Goal: Communication & Community: Answer question/provide support

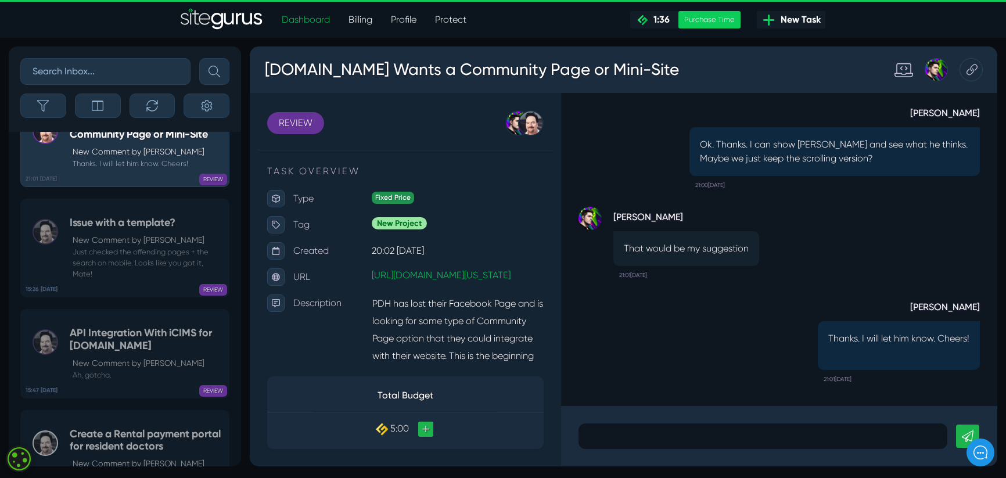
click at [600, 432] on p at bounding box center [762, 436] width 351 height 14
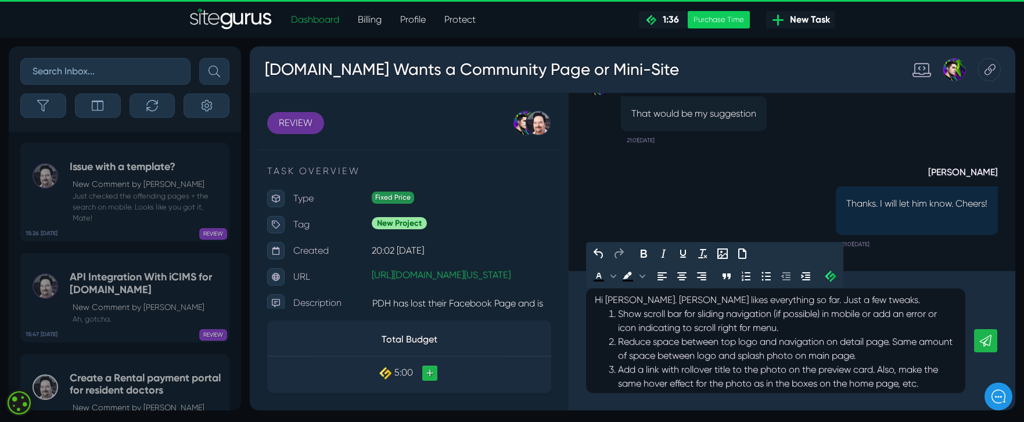
scroll to position [2, 0]
click at [620, 315] on li "Show scroll bar for sliding navigation (if possible) in mobile or add an error …" at bounding box center [787, 321] width 339 height 28
click at [830, 300] on p "Hi [PERSON_NAME]. [PERSON_NAME] likes everything so far. Just a few tweaks." at bounding box center [776, 300] width 362 height 14
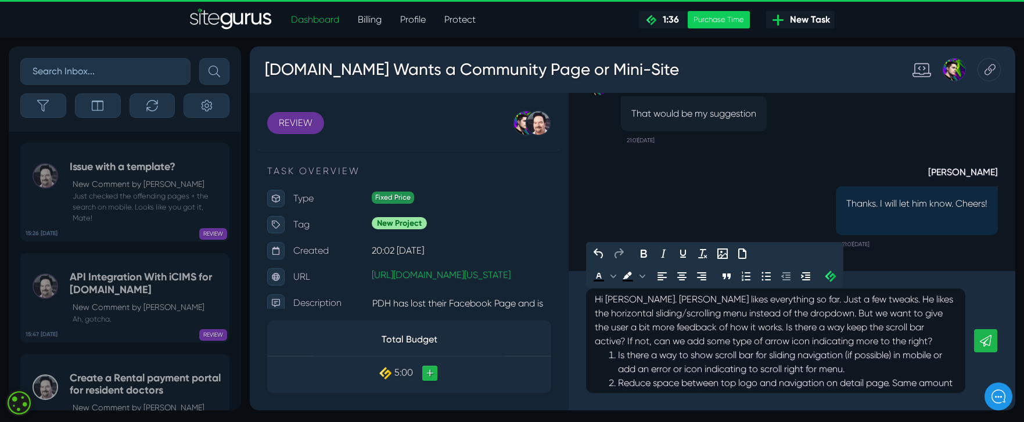
click at [827, 299] on p "Hi [PERSON_NAME]. [PERSON_NAME] likes everything so far. Just a few tweaks. He …" at bounding box center [776, 321] width 362 height 56
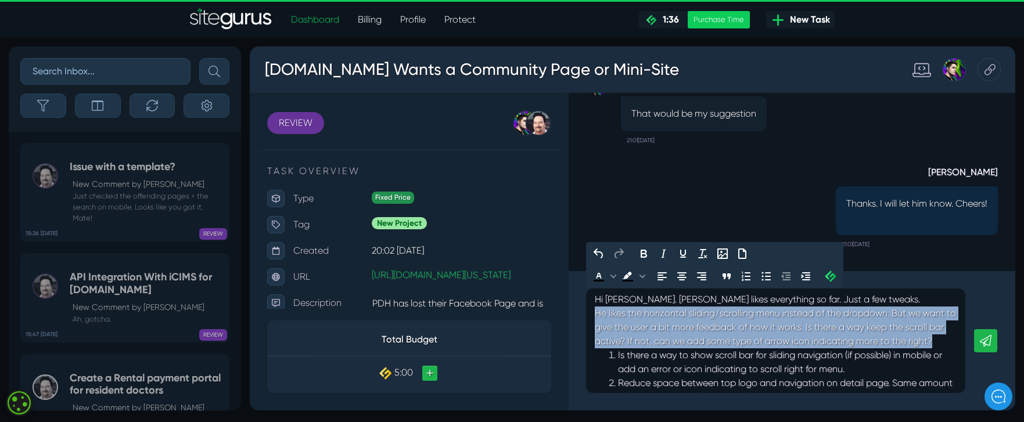
click at [958, 340] on div "Hi [PERSON_NAME]. [PERSON_NAME] likes everything so far. Just a few tweaks. He …" at bounding box center [775, 341] width 379 height 105
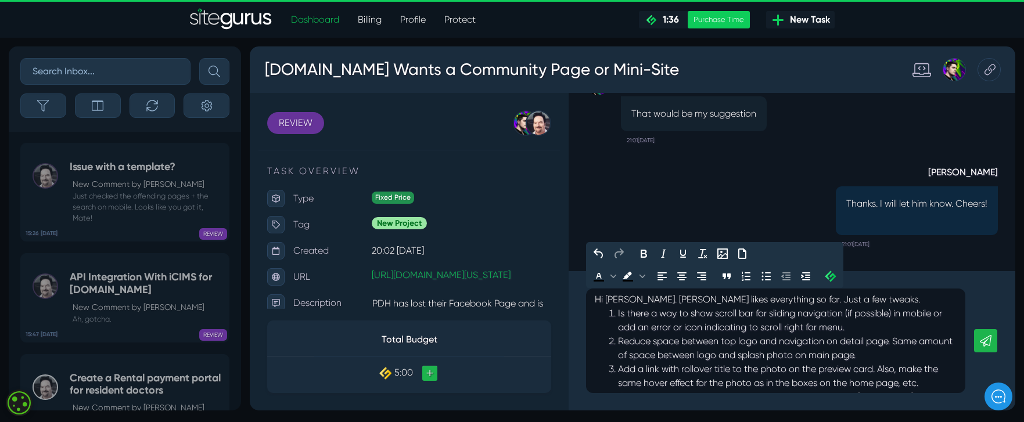
click at [620, 315] on li "Is there a way to show scroll bar for sliding navigation (if possible) in mobil…" at bounding box center [787, 321] width 339 height 28
click at [622, 316] on li "He likes the horizontal sliding/scrolling menu instead of the dropdown. But we …" at bounding box center [787, 342] width 339 height 70
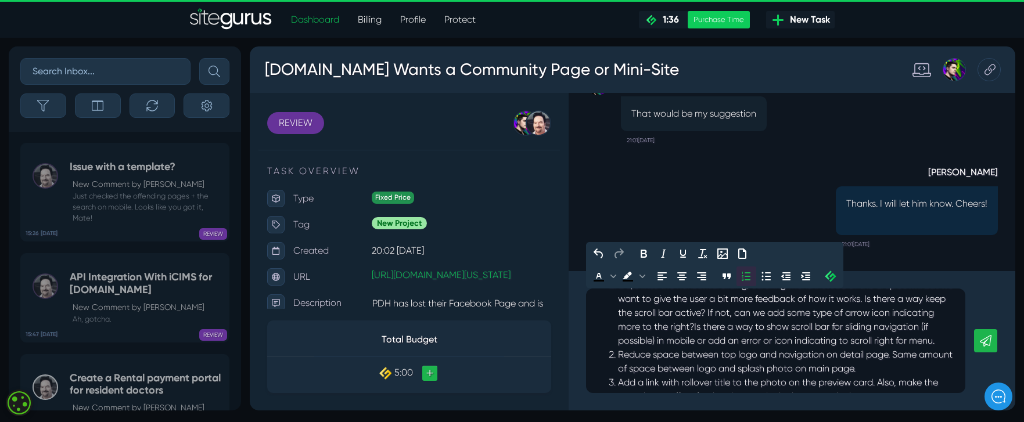
scroll to position [31, 0]
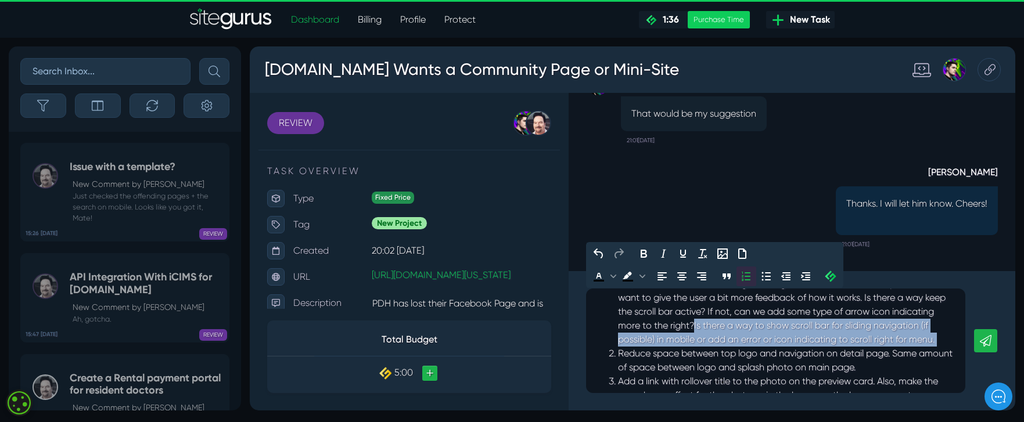
drag, startPoint x: 743, startPoint y: 329, endPoint x: 740, endPoint y: 346, distance: 17.1
click at [740, 346] on li "Da;e likes the horizontal sliding/scrolling menu instead of the dropdown. But w…" at bounding box center [787, 312] width 339 height 70
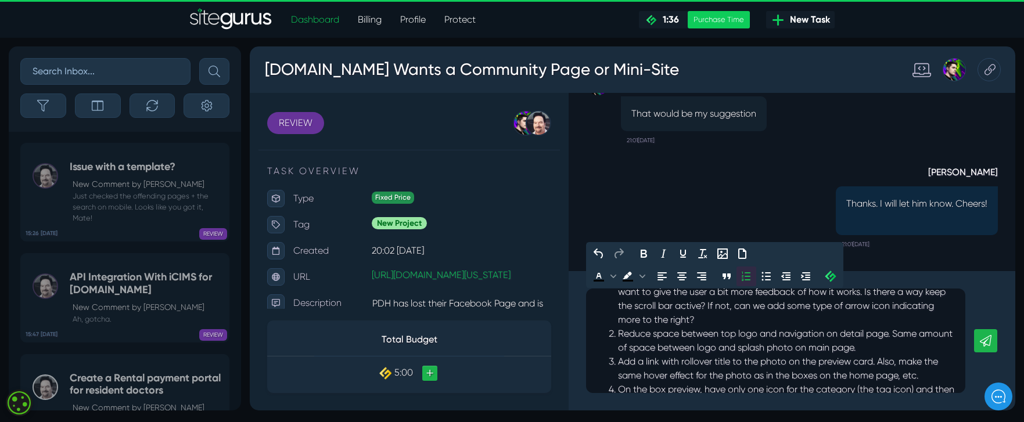
scroll to position [36, 0]
click at [901, 348] on li "Reduce space between top logo and navigation on detail page. Same amount of spa…" at bounding box center [787, 342] width 339 height 28
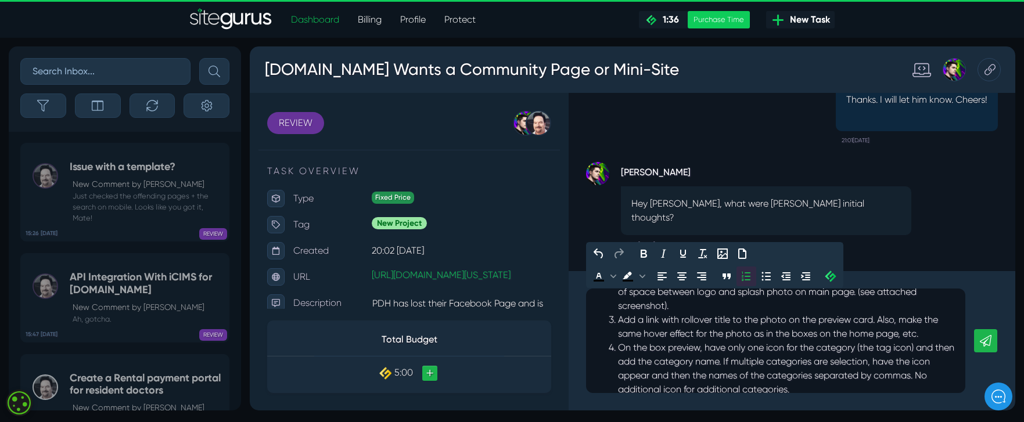
scroll to position [95, 0]
click at [921, 332] on span at bounding box center [919, 331] width 2 height 11
click at [663, 321] on li "Add a link with rollover title to the photo on the preview card. Also, make the…" at bounding box center [787, 332] width 339 height 42
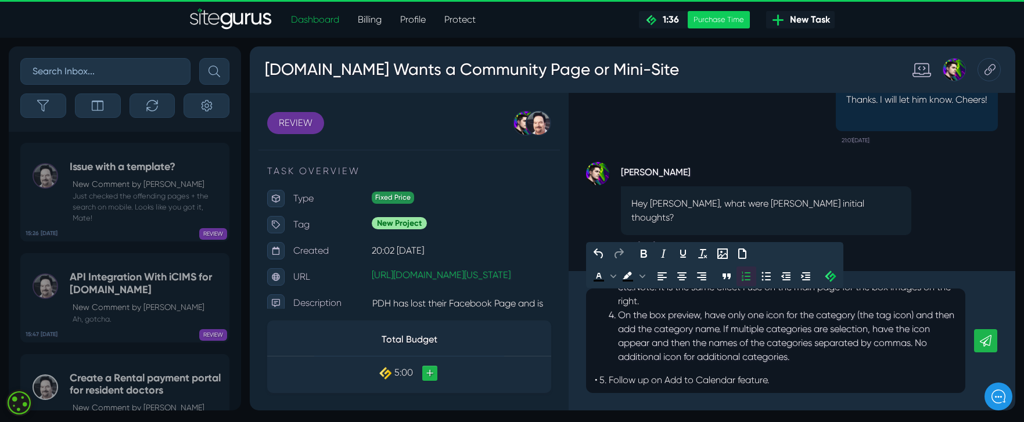
scroll to position [153, 0]
click at [610, 380] on p "• 5. Follow up on Add to Calendar feature." at bounding box center [776, 380] width 362 height 14
click at [740, 373] on li "Any update on Follow up on Add to Calendar feature." at bounding box center [787, 371] width 339 height 14
click at [789, 373] on li "Any update on Add to Calendar feature." at bounding box center [787, 371] width 339 height 14
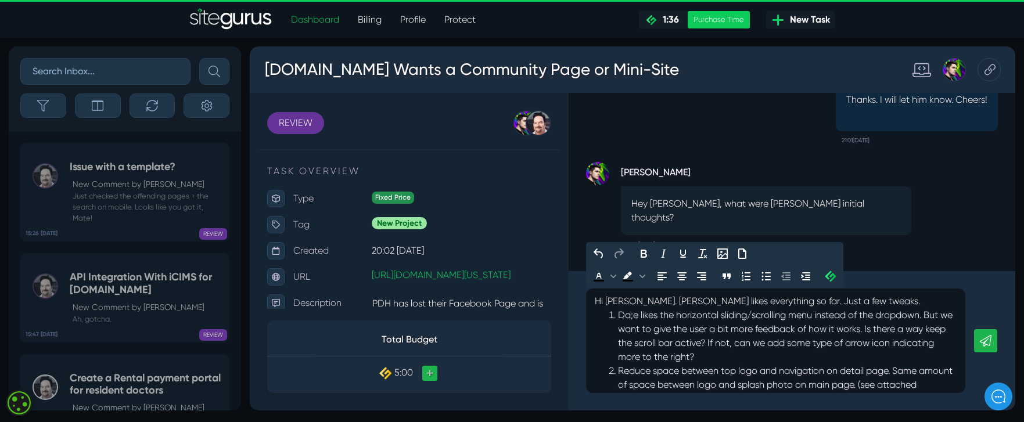
scroll to position [0, 0]
click at [634, 316] on li "Da;e likes the horizontal sliding/scrolling menu instead of the dropdown. But w…" at bounding box center [787, 336] width 339 height 56
click at [762, 337] on li "[PERSON_NAME] likes the horizontal sliding/scrolling menu instead of the dropdo…" at bounding box center [787, 336] width 339 height 56
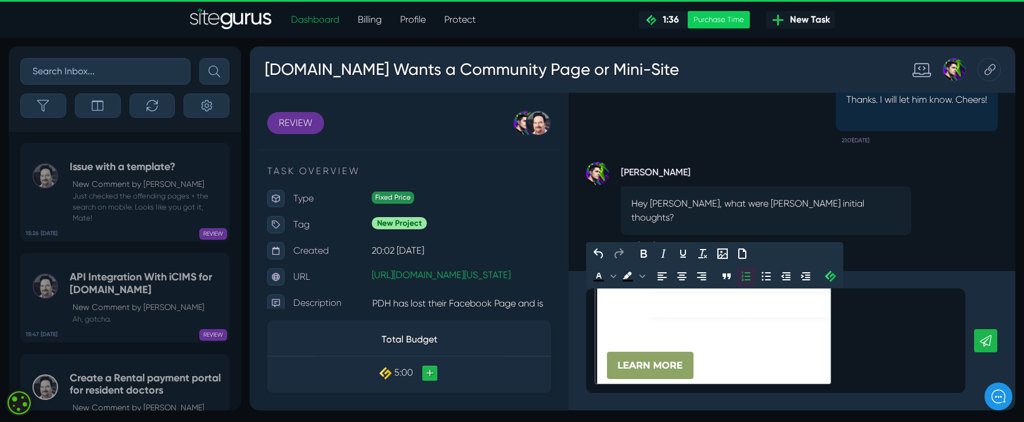
scroll to position [797, 0]
click at [990, 340] on icon at bounding box center [986, 341] width 12 height 12
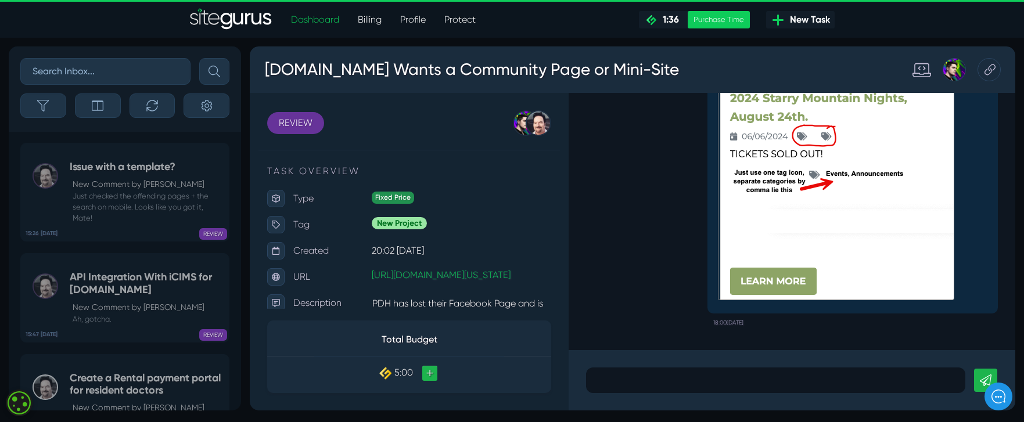
scroll to position [0, 0]
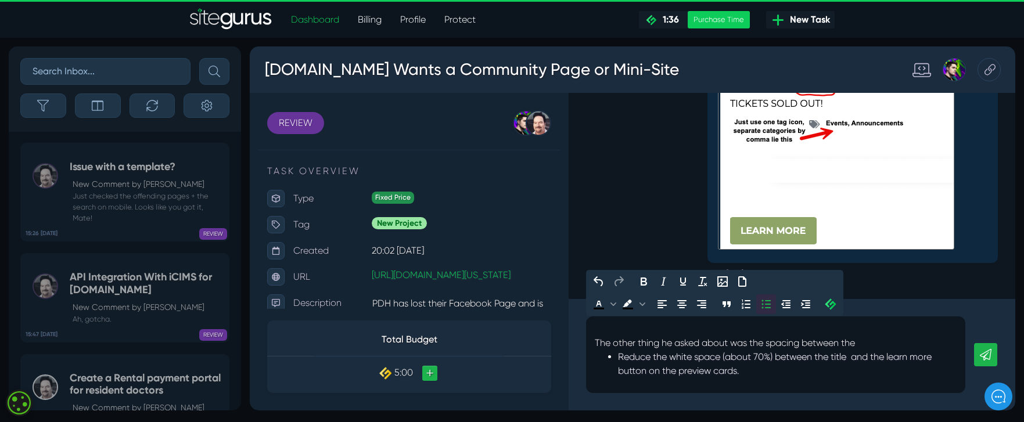
click at [617, 357] on ul "Reduce the white space (about 70%) between the title and the learn more button …" at bounding box center [776, 364] width 362 height 28
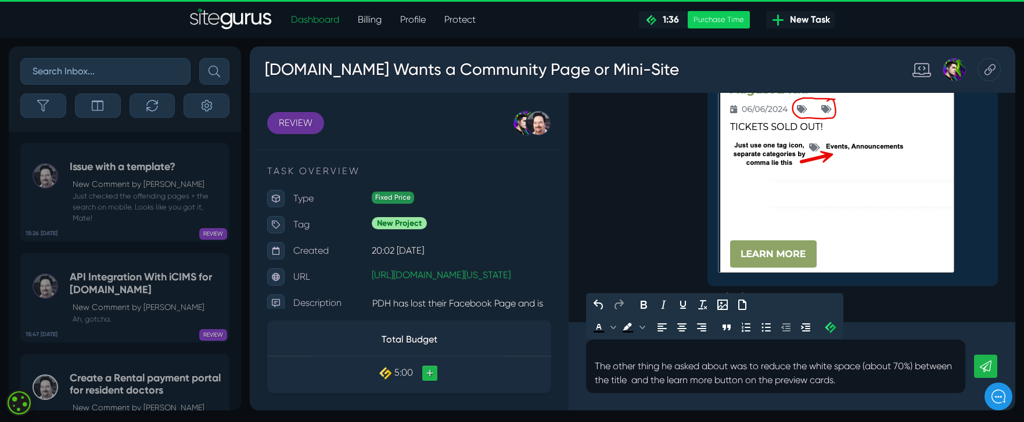
click at [885, 383] on p "The other thing he asked about was to r educe the white space (about 70%) betwe…" at bounding box center [776, 373] width 362 height 28
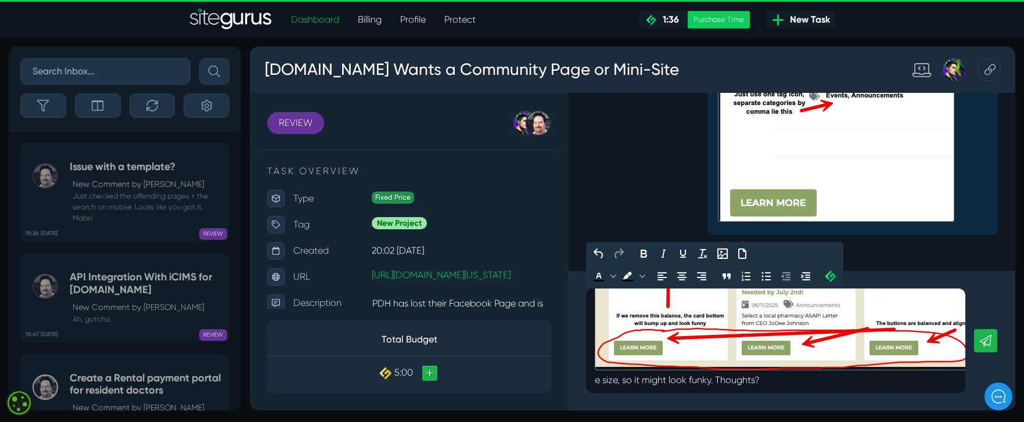
scroll to position [279, 0]
drag, startPoint x: 728, startPoint y: 377, endPoint x: 576, endPoint y: 379, distance: 152.2
click at [577, 380] on div "The other thing he asked about was to r educe the white space (about 70%) betwe…" at bounding box center [792, 340] width 447 height 139
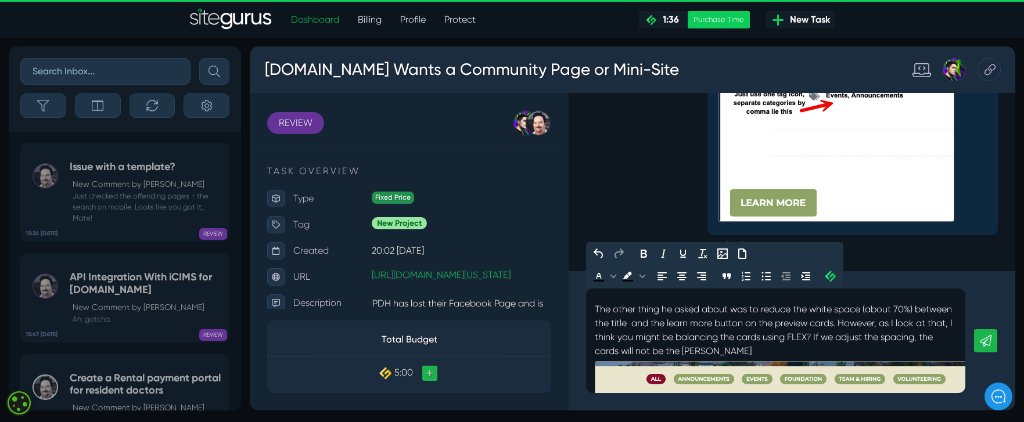
scroll to position [0, 0]
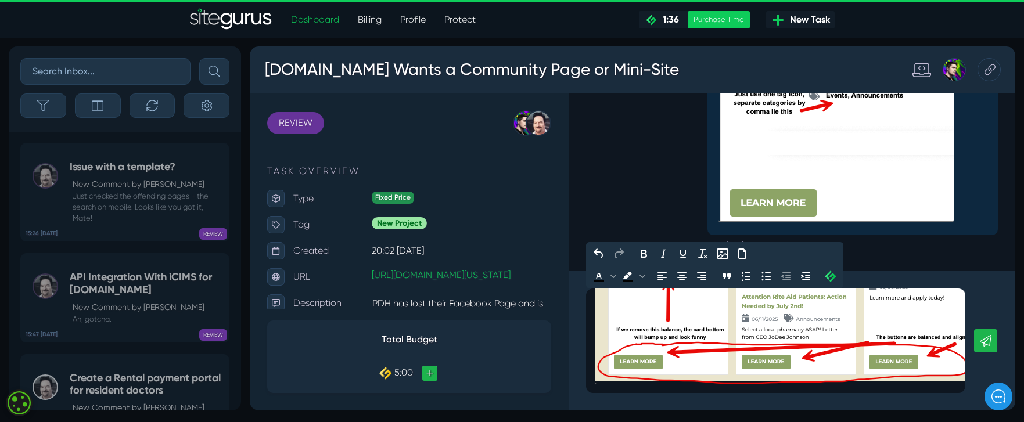
scroll to position [265, 0]
click at [992, 341] on link at bounding box center [985, 340] width 23 height 23
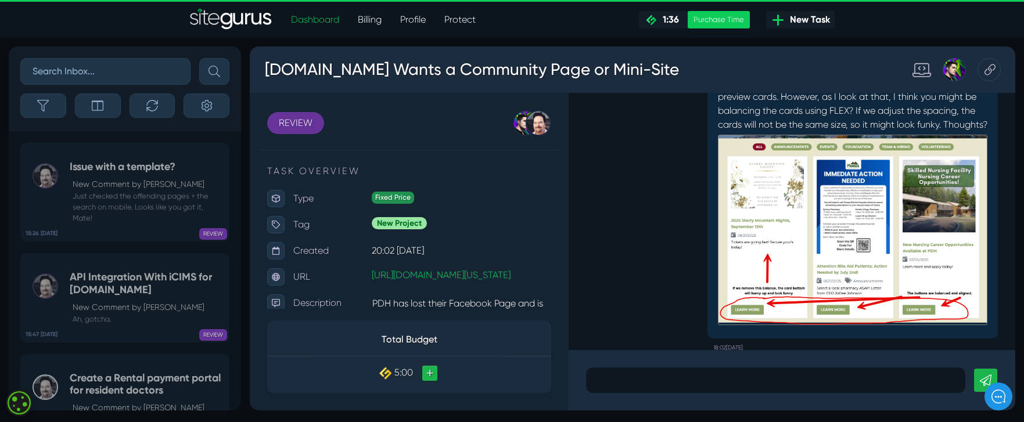
scroll to position [0, 0]
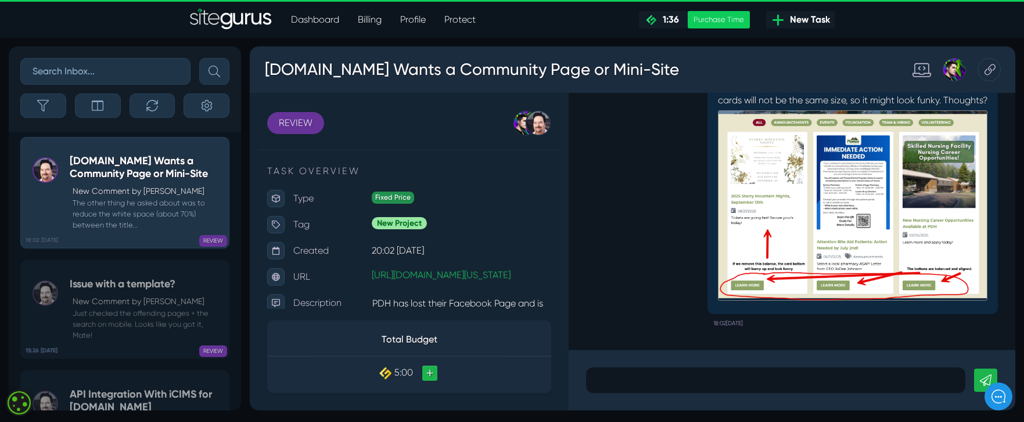
click at [658, 256] on div "The other thing he asked about was to reduce the white space (about 70%) betwee…" at bounding box center [792, 169] width 412 height 326
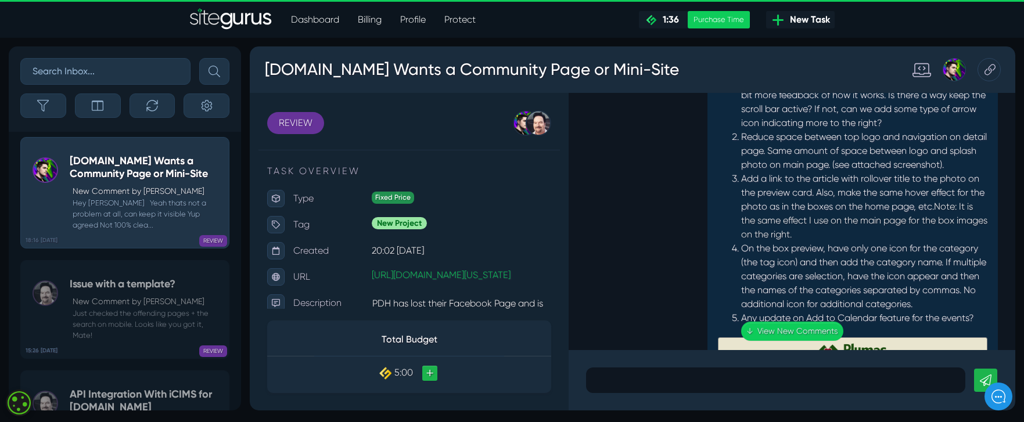
scroll to position [-1250, 0]
click at [671, 379] on p at bounding box center [776, 380] width 362 height 14
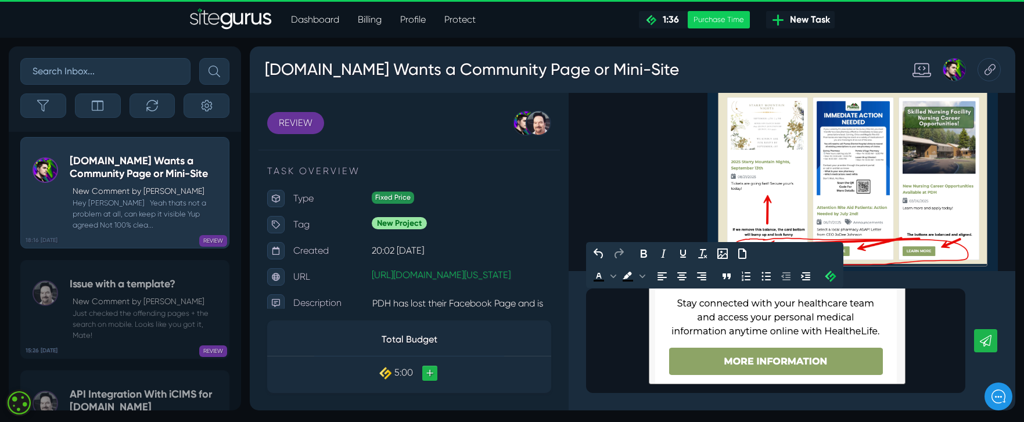
scroll to position [213, 0]
click at [645, 349] on p "For Number 3, It's the effect I use on the patient portal for the hover, and th…" at bounding box center [776, 234] width 362 height 306
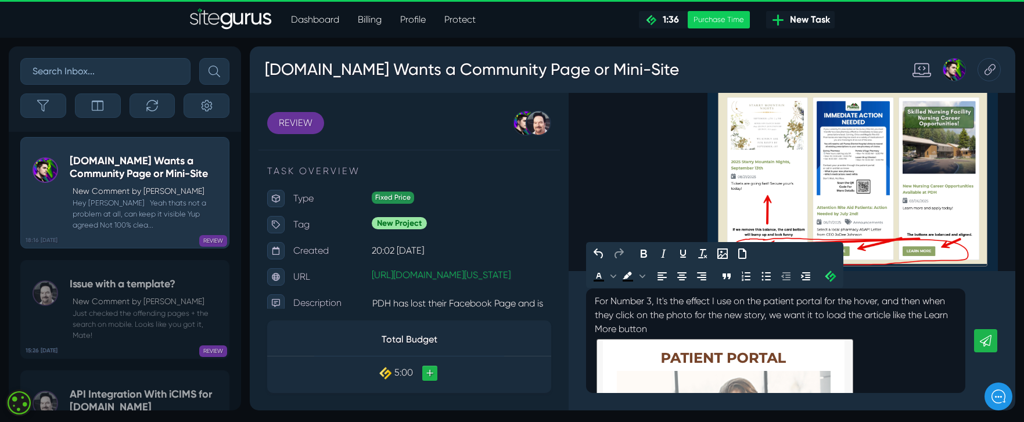
scroll to position [0, 0]
click at [650, 332] on p "For Number 3, It's the effect I use on the patient portal for the hover, and th…" at bounding box center [776, 315] width 362 height 42
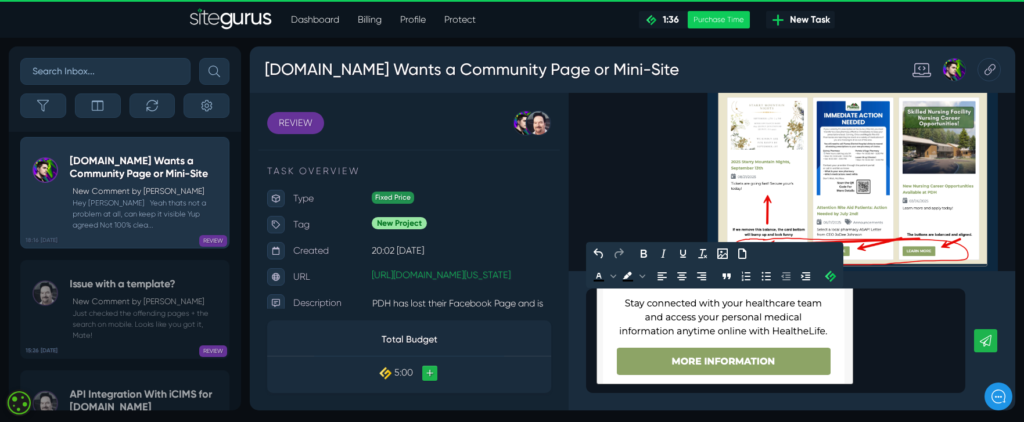
scroll to position [227, 0]
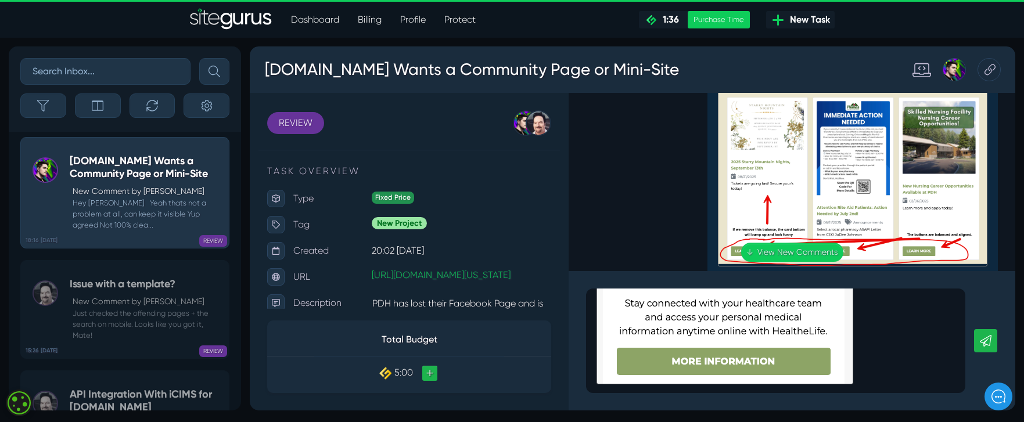
click at [981, 341] on icon at bounding box center [986, 341] width 12 height 12
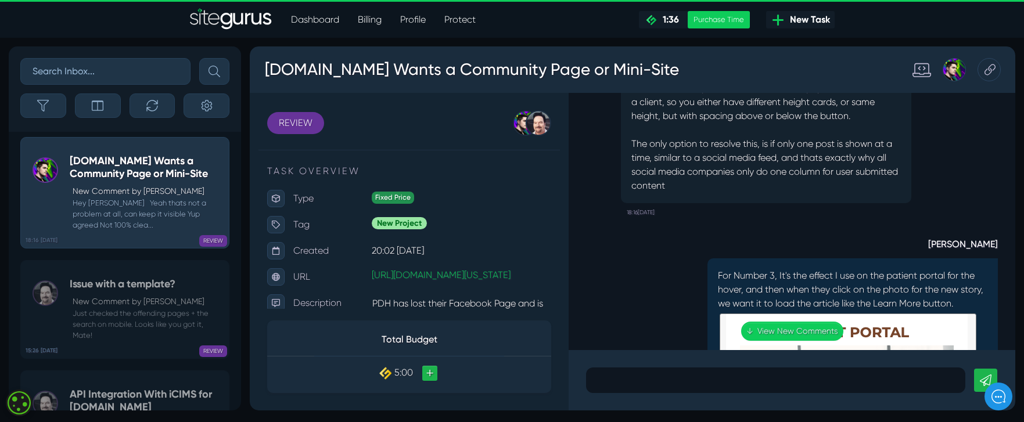
scroll to position [0, 0]
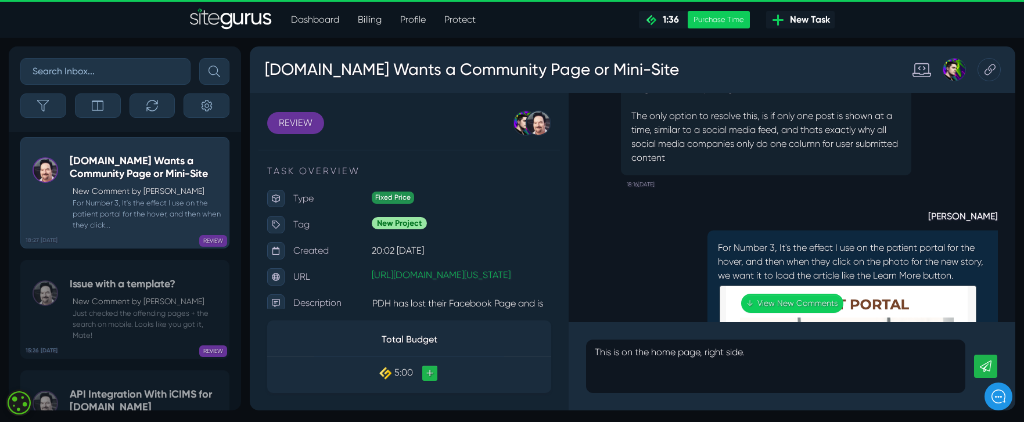
click at [998, 368] on div "This is on the home page, right side." at bounding box center [792, 366] width 447 height 88
click at [981, 365] on icon at bounding box center [986, 367] width 12 height 12
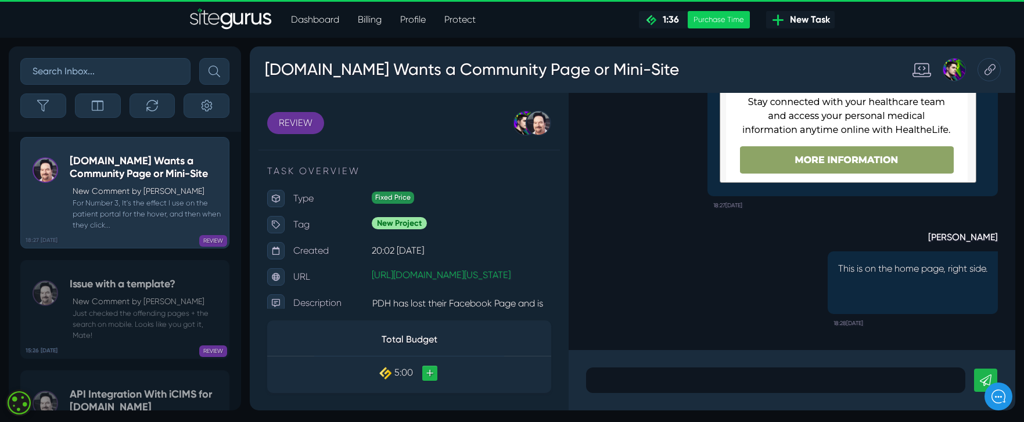
scroll to position [-474, 0]
